Goal: Task Accomplishment & Management: Manage account settings

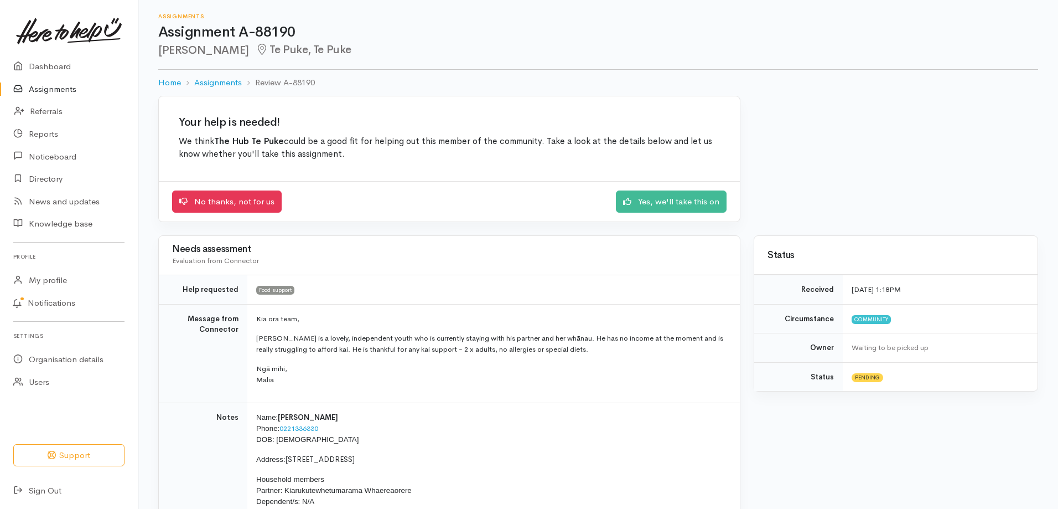
scroll to position [69, 0]
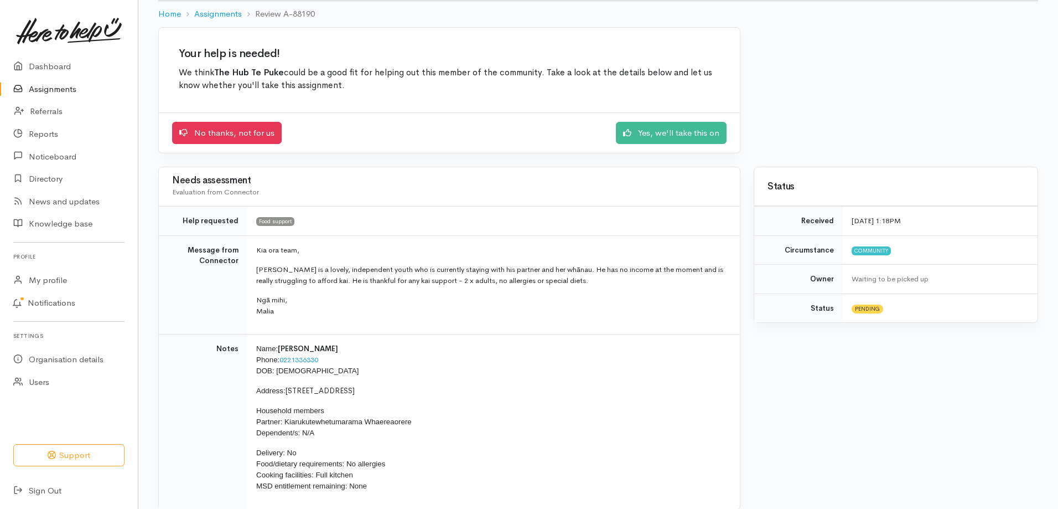
click at [381, 385] on p "Address: [STREET_ADDRESS]" at bounding box center [491, 390] width 470 height 11
click at [397, 371] on p "Name: [PERSON_NAME] Phone: [PHONE_NUMBER] DOB: [DEMOGRAPHIC_DATA]" at bounding box center [491, 359] width 470 height 33
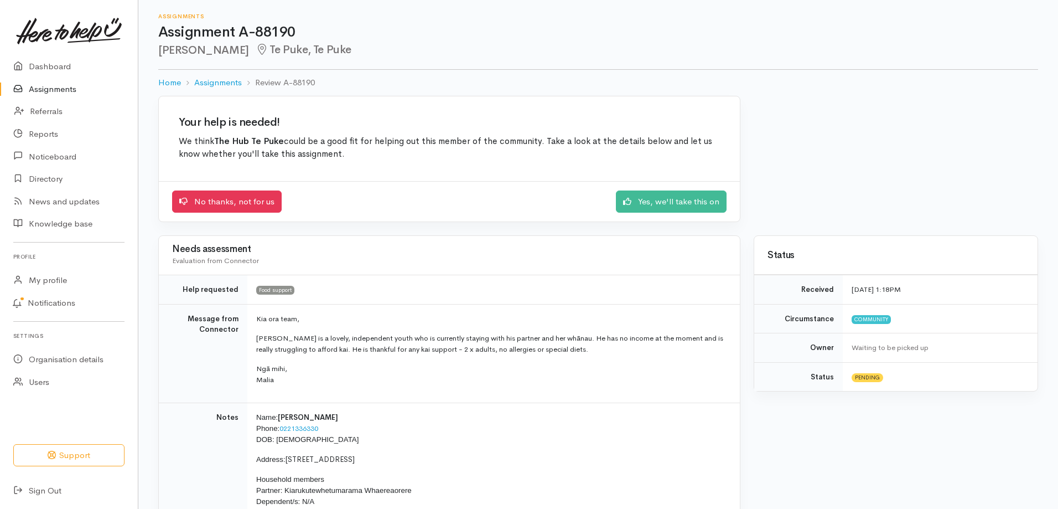
click at [686, 335] on p "Roihana is a lovely, independent youth who is currently staying with his partne…" at bounding box center [491, 344] width 470 height 22
